Goal: Information Seeking & Learning: Learn about a topic

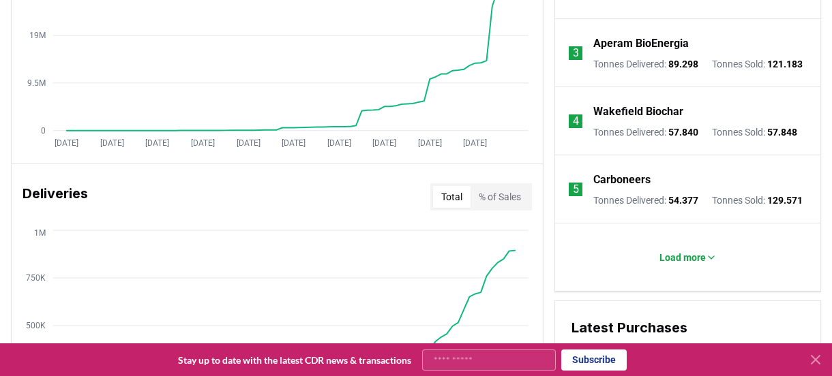
scroll to position [477, 0]
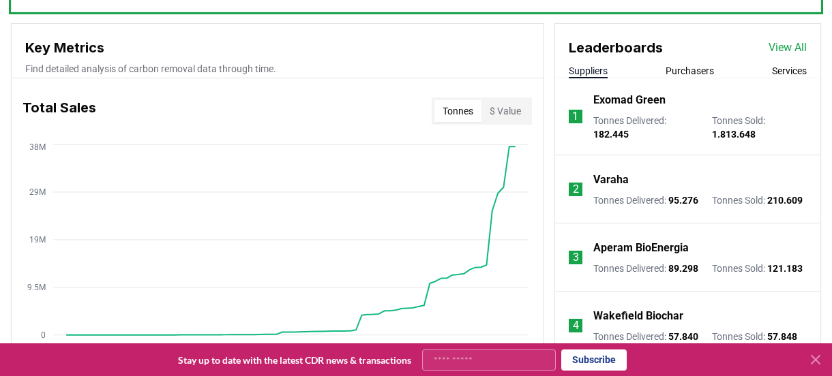
click at [676, 73] on button "Purchasers" at bounding box center [690, 71] width 48 height 14
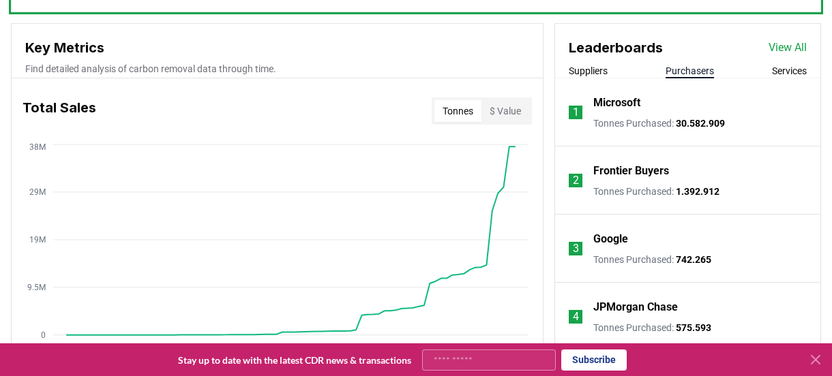
click at [782, 74] on button "Services" at bounding box center [789, 71] width 35 height 14
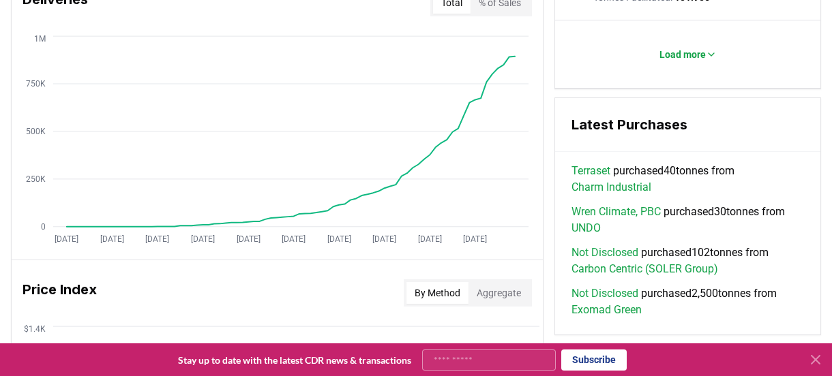
scroll to position [818, 0]
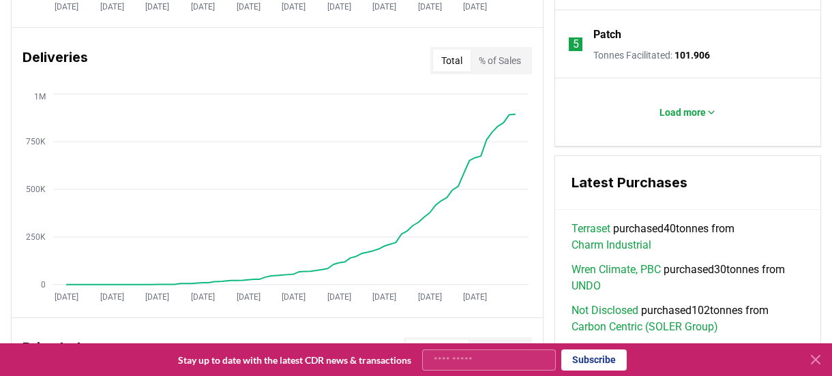
click at [502, 65] on button "% of Sales" at bounding box center [500, 61] width 59 height 22
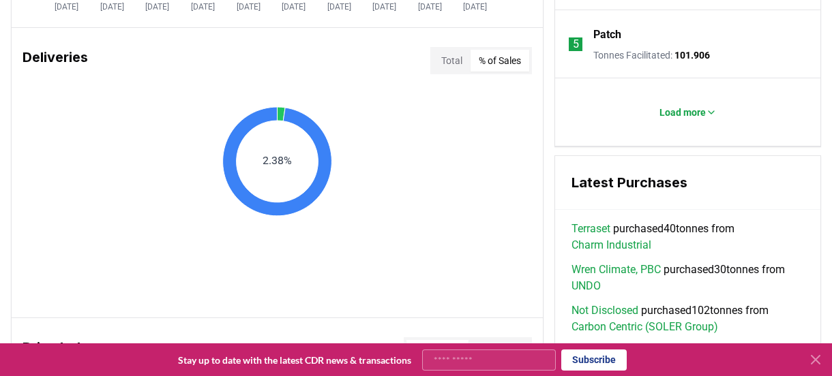
click at [441, 65] on button "Total" at bounding box center [452, 61] width 38 height 22
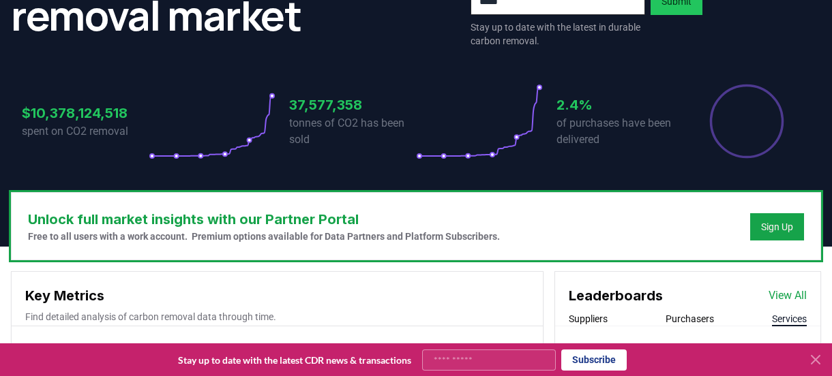
scroll to position [0, 0]
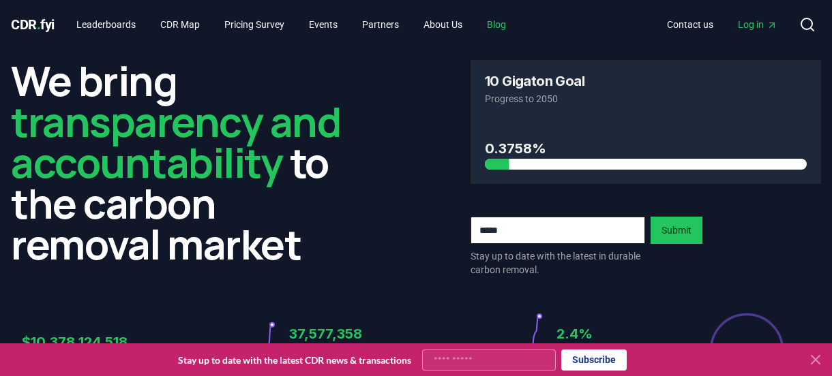
click at [494, 26] on link "Blog" at bounding box center [496, 24] width 41 height 25
click at [506, 27] on link "Blog" at bounding box center [496, 24] width 41 height 25
click at [507, 27] on link "Blog" at bounding box center [496, 24] width 41 height 25
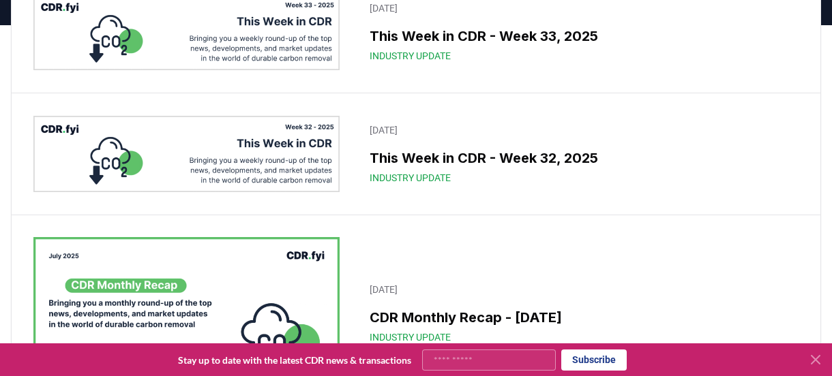
scroll to position [205, 0]
